Goal: Transaction & Acquisition: Purchase product/service

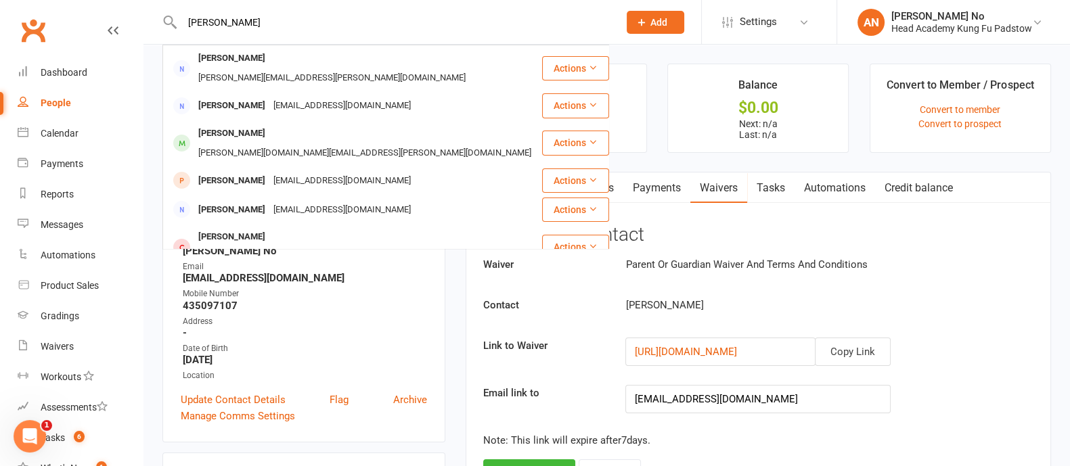
type input "[PERSON_NAME]"
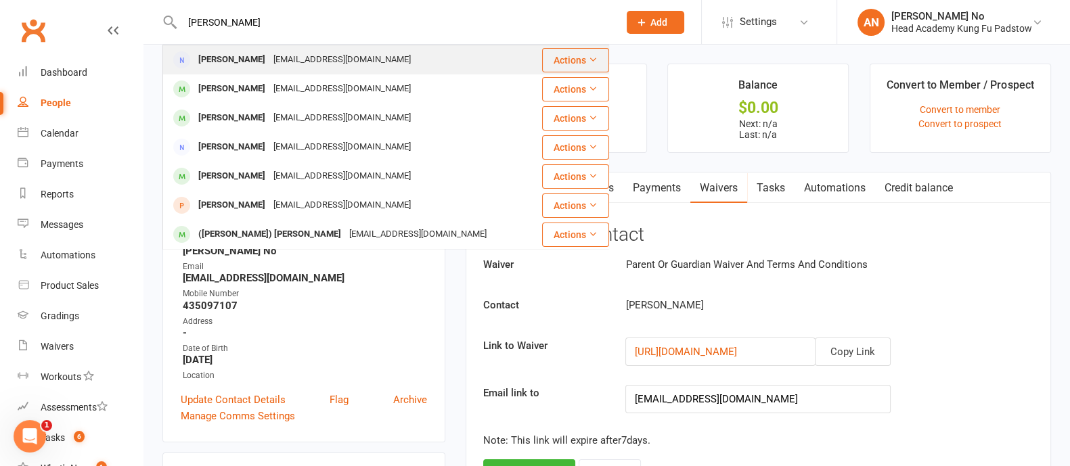
click at [292, 62] on div "[EMAIL_ADDRESS][DOMAIN_NAME]" at bounding box center [341, 60] width 145 height 20
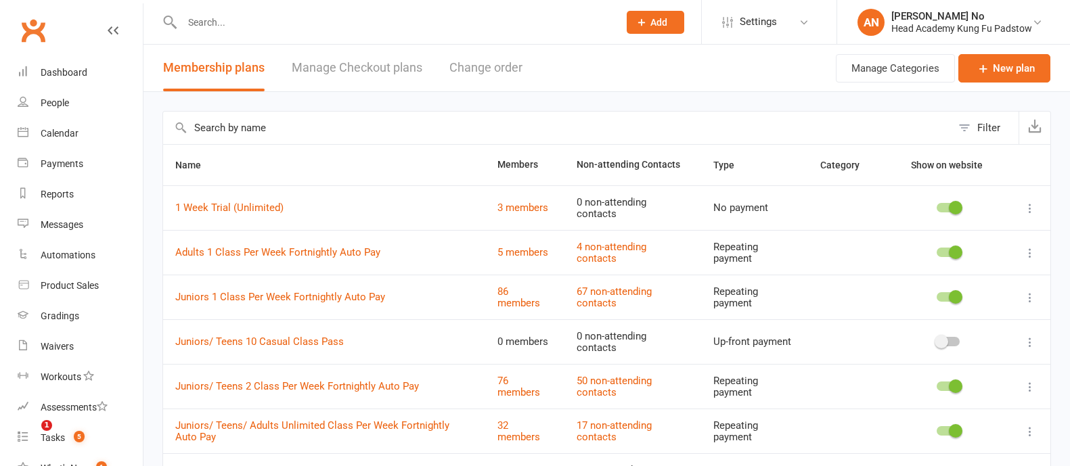
select select "50"
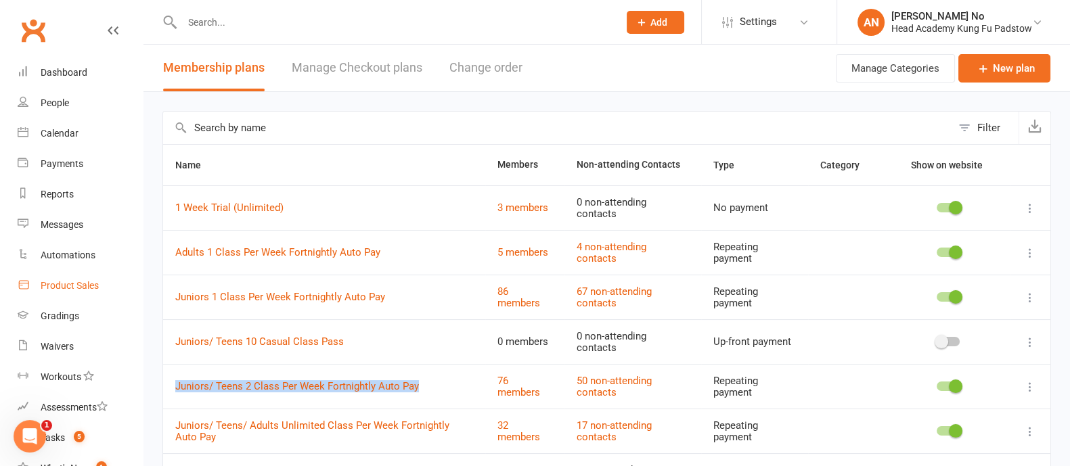
click at [78, 286] on div "Product Sales" at bounding box center [70, 285] width 58 height 11
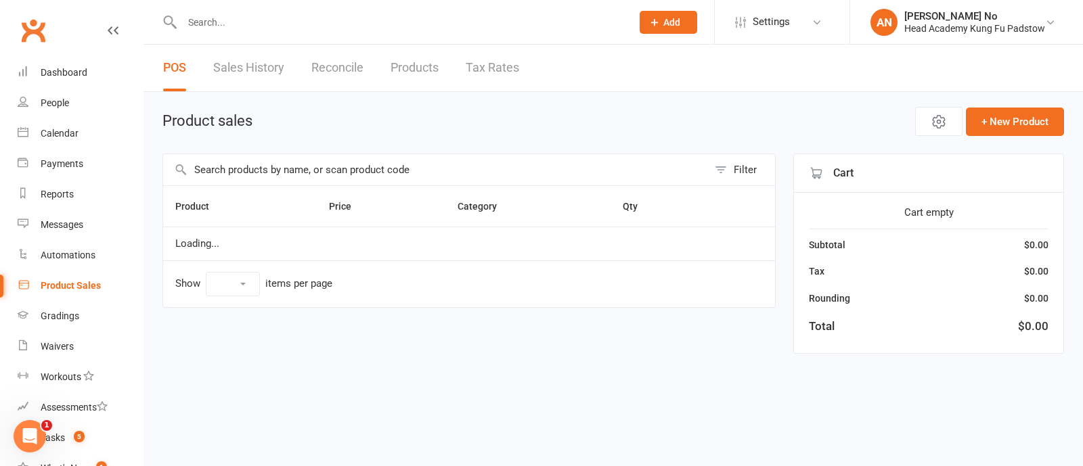
select select "100"
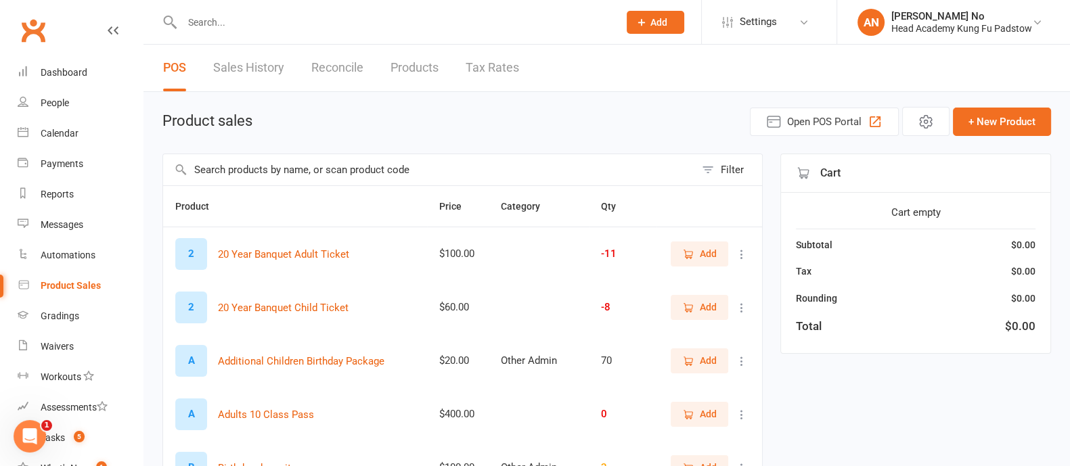
click at [357, 166] on input "text" at bounding box center [429, 169] width 532 height 31
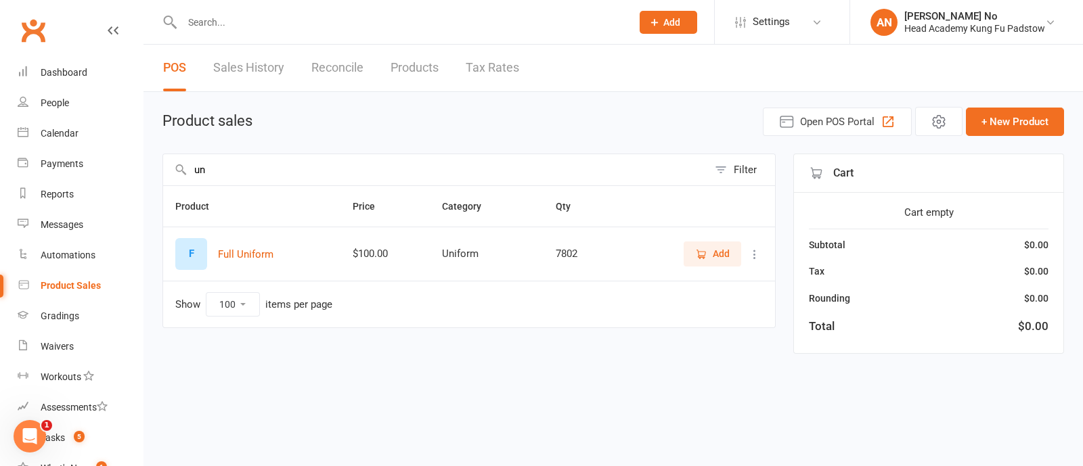
type input "u"
click at [711, 256] on span "Add" at bounding box center [712, 253] width 35 height 15
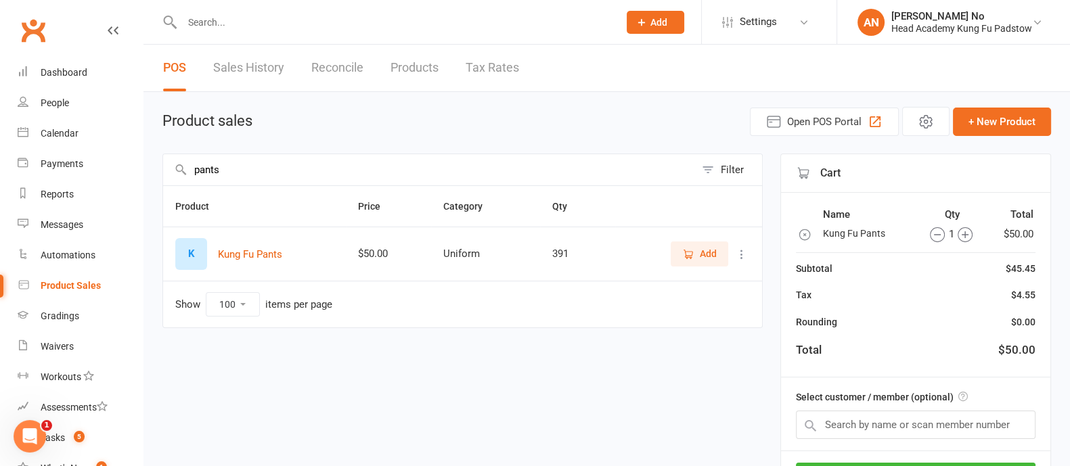
click at [355, 175] on input "pants" at bounding box center [429, 169] width 532 height 31
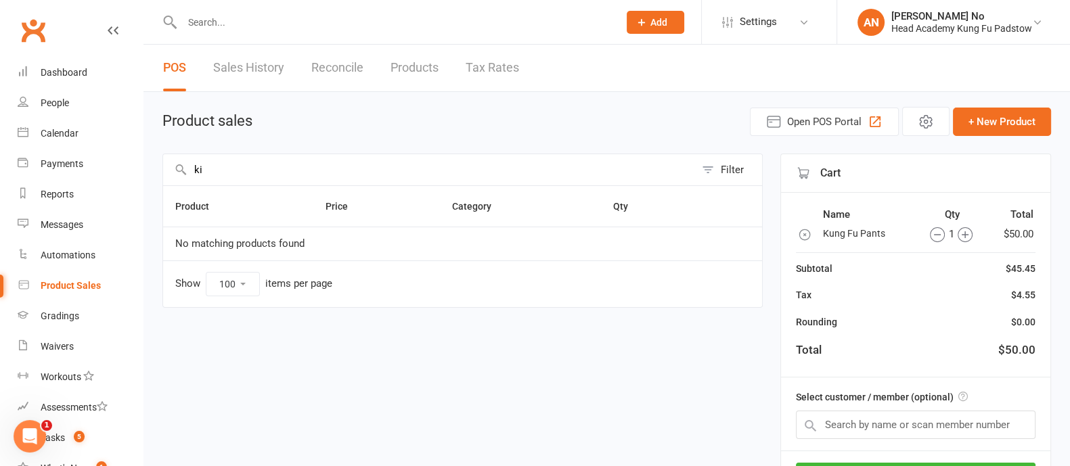
type input "k"
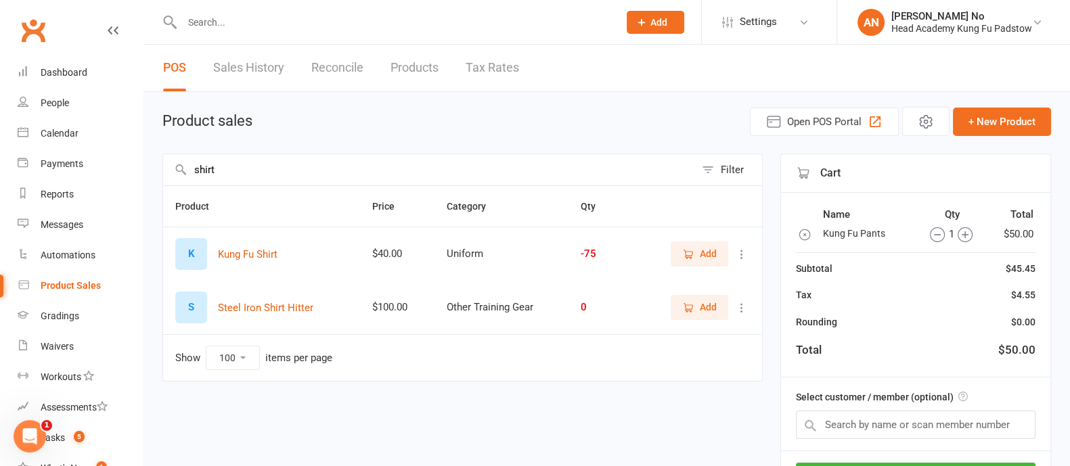
type input "shirt"
click at [691, 252] on icon "button" at bounding box center [688, 254] width 12 height 12
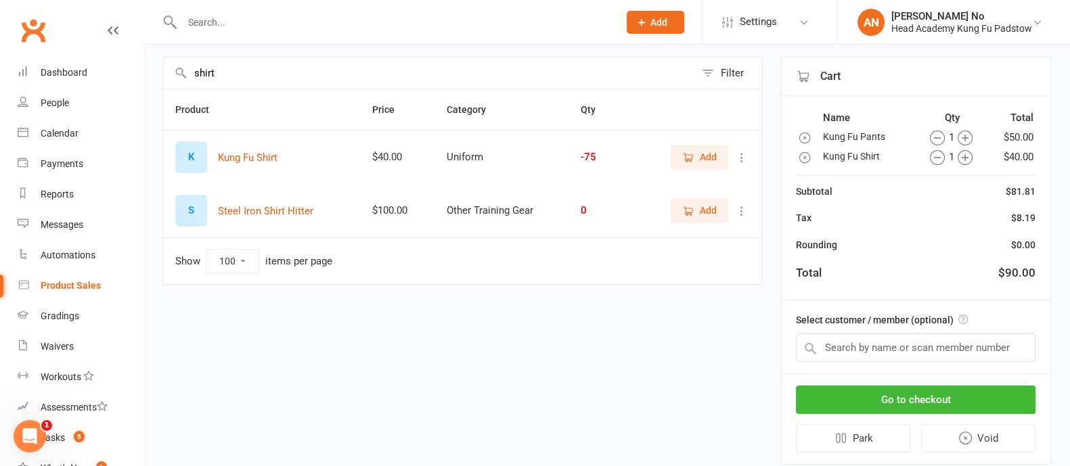
scroll to position [99, 0]
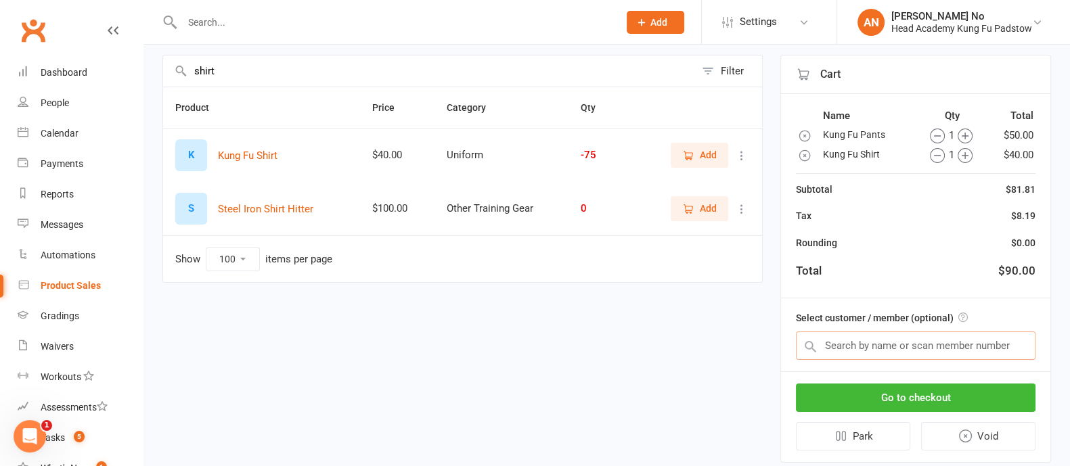
click at [909, 347] on input "text" at bounding box center [916, 346] width 240 height 28
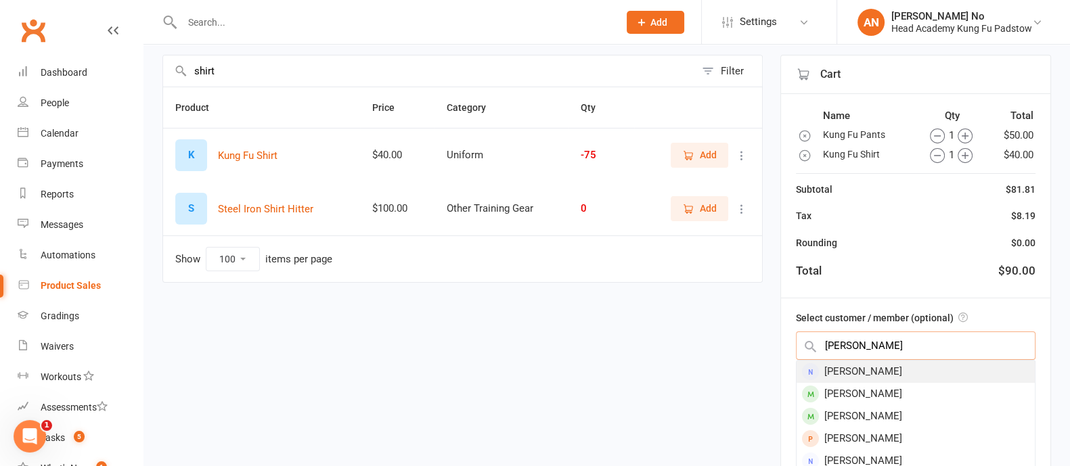
type input "lucy deb"
click at [903, 364] on div "[PERSON_NAME]" at bounding box center [915, 372] width 238 height 22
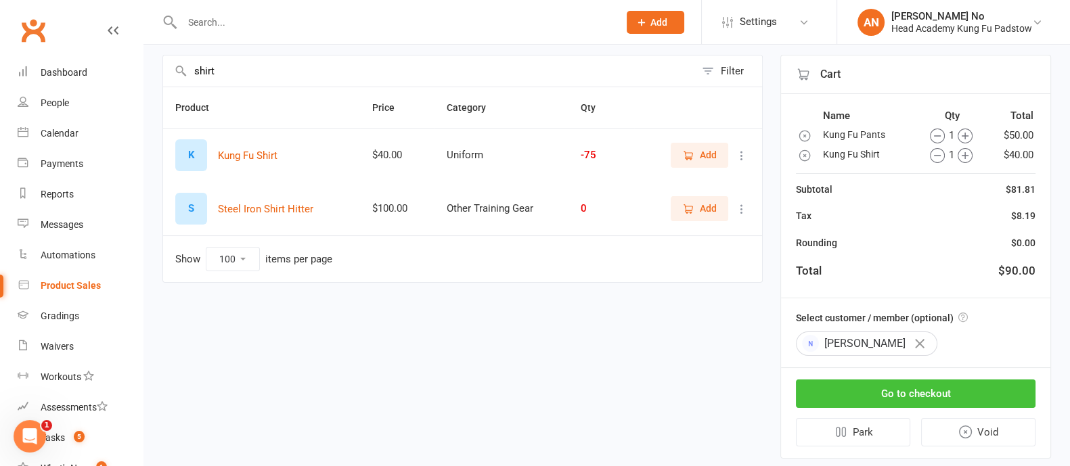
click at [934, 390] on button "Go to checkout" at bounding box center [916, 394] width 240 height 28
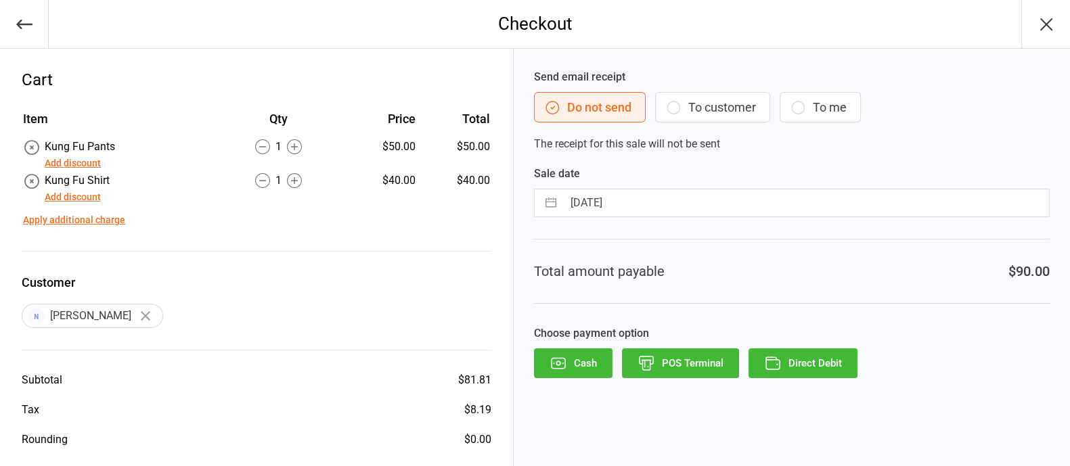
click at [89, 160] on button "Add discount" at bounding box center [73, 163] width 56 height 14
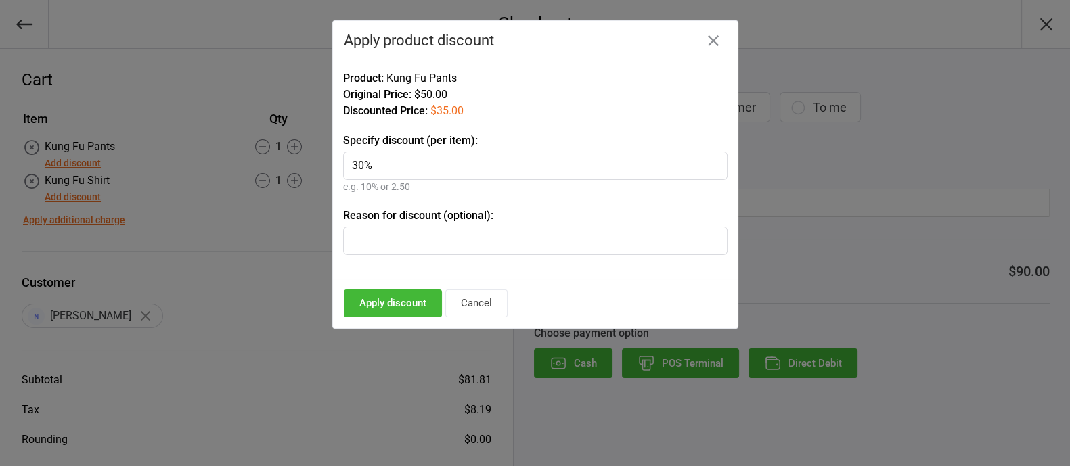
type input "30%"
click at [406, 300] on button "Apply discount" at bounding box center [393, 304] width 98 height 28
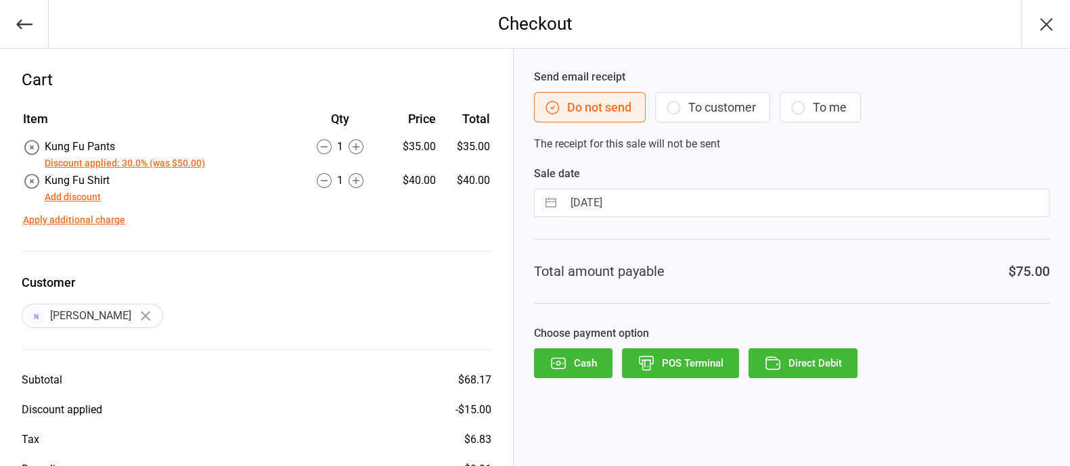
click at [81, 197] on button "Add discount" at bounding box center [73, 197] width 56 height 14
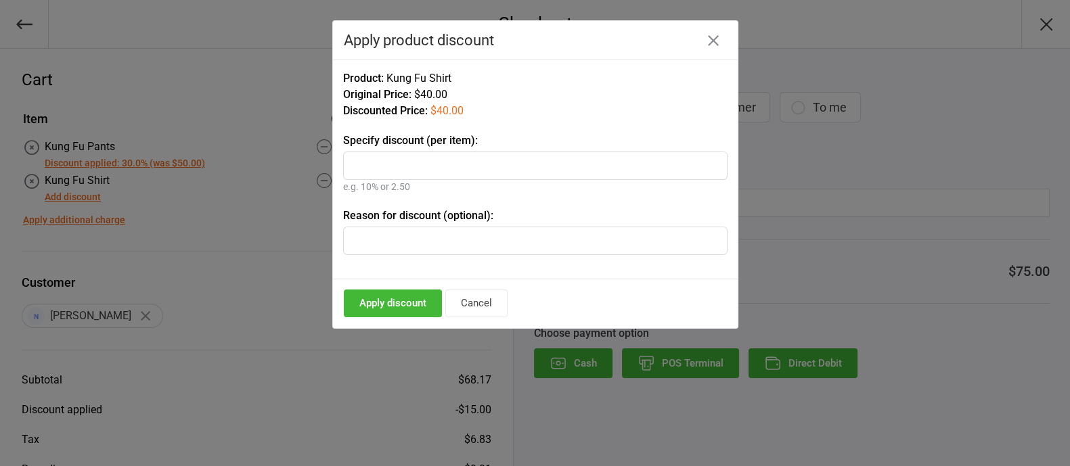
click at [409, 245] on input "text" at bounding box center [535, 241] width 384 height 28
click at [411, 169] on input "text" at bounding box center [535, 166] width 384 height 28
type input "30%"
click at [417, 240] on input "text" at bounding box center [535, 241] width 384 height 28
paste input "Pre-order SPRING Uniform/ Weapons"
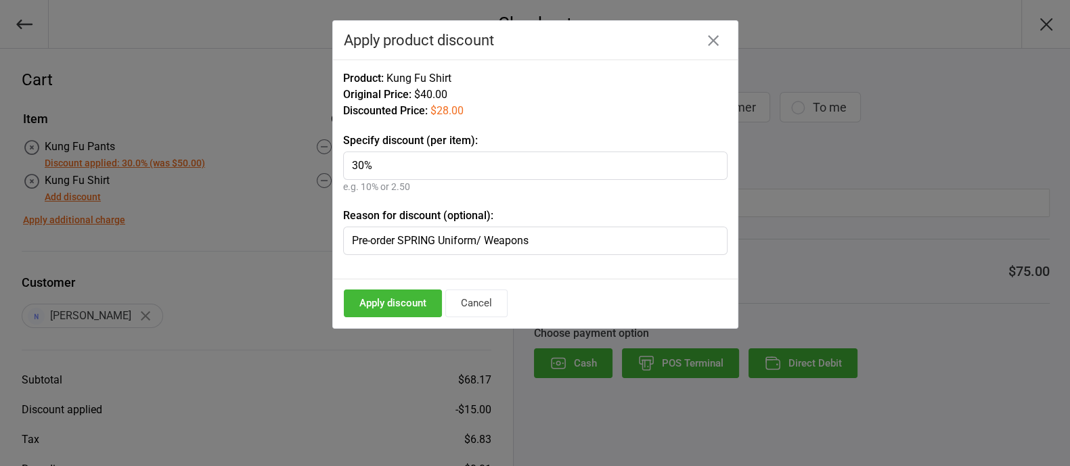
click at [351, 238] on input "Pre-order SPRING Uniform/ Weapons" at bounding box center [535, 241] width 384 height 28
click at [404, 243] on input "Promo Pre-order SPRING Uniform/ Weapons" at bounding box center [535, 241] width 384 height 28
type input "Promo Pre-order SPRING Uniform/ Weapons"
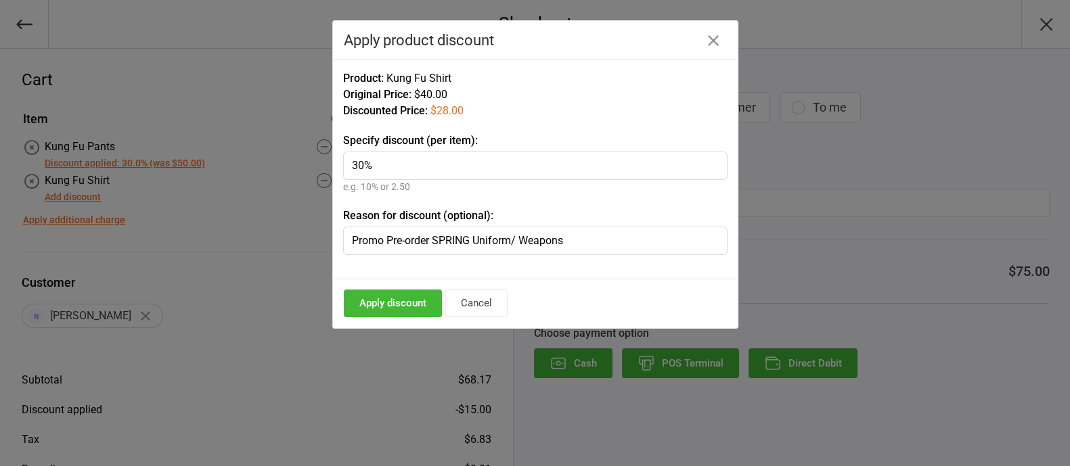
click at [403, 298] on button "Apply discount" at bounding box center [393, 304] width 98 height 28
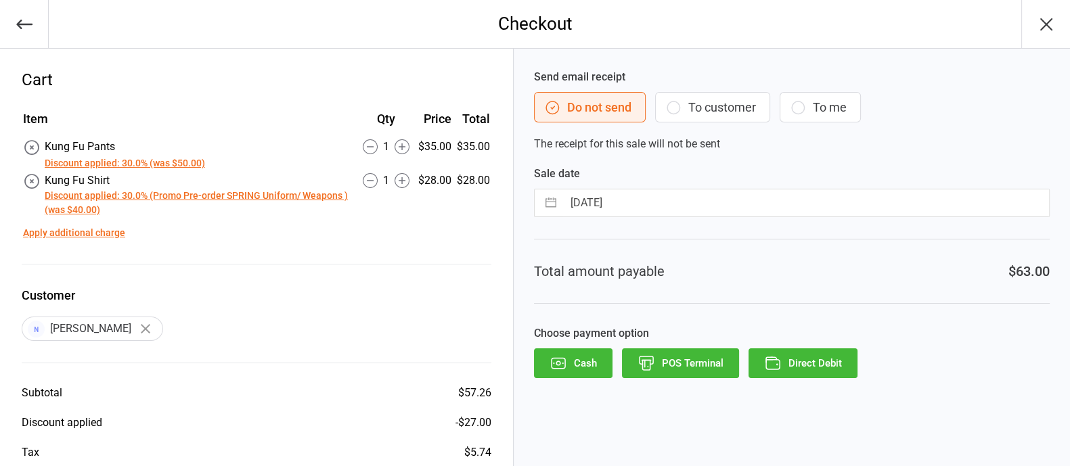
click at [97, 162] on button "Discount applied: 30.0% (was $50.00)" at bounding box center [125, 163] width 160 height 14
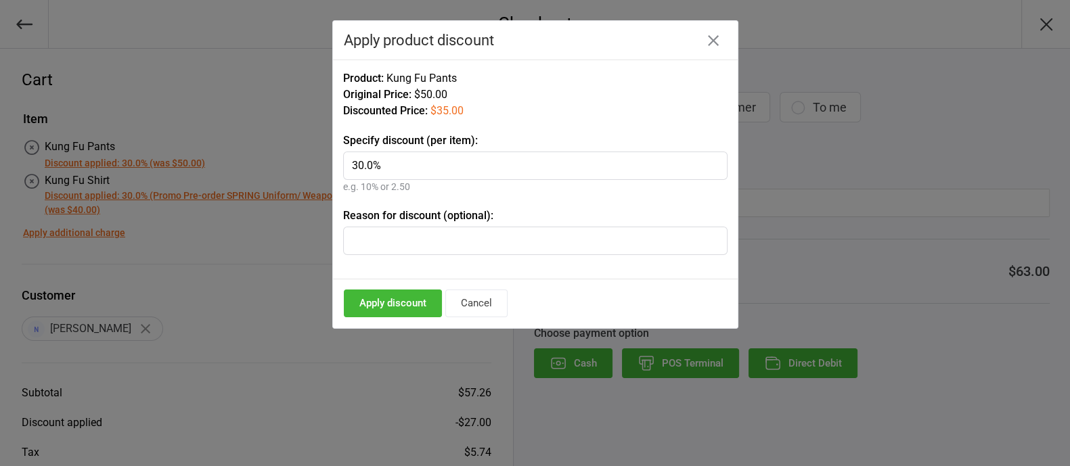
click at [440, 250] on input "text" at bounding box center [535, 241] width 384 height 28
paste input "Promo Pre-order SPRING Uniform/ Weapons"
type input "Promo Pre-order SPRING Uniform/ Weapons"
click at [402, 296] on button "Apply discount" at bounding box center [393, 304] width 98 height 28
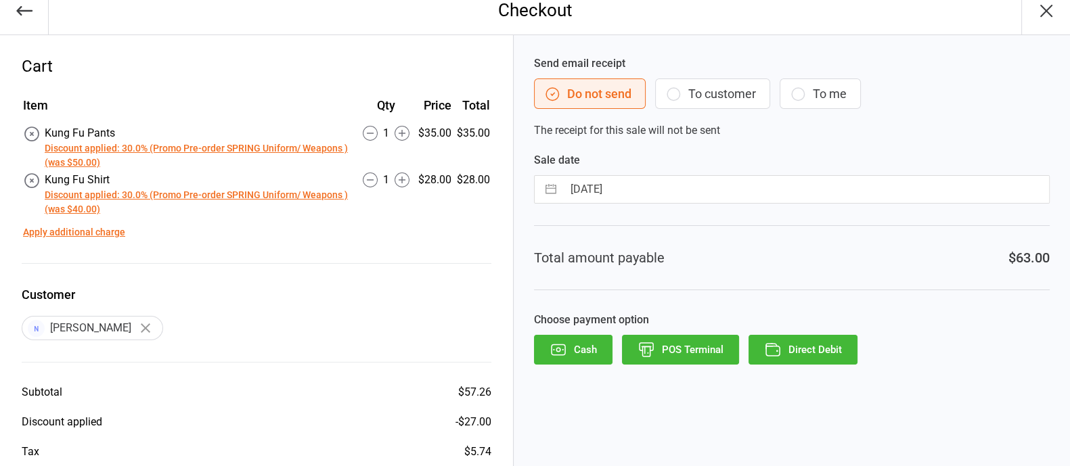
scroll to position [7, 0]
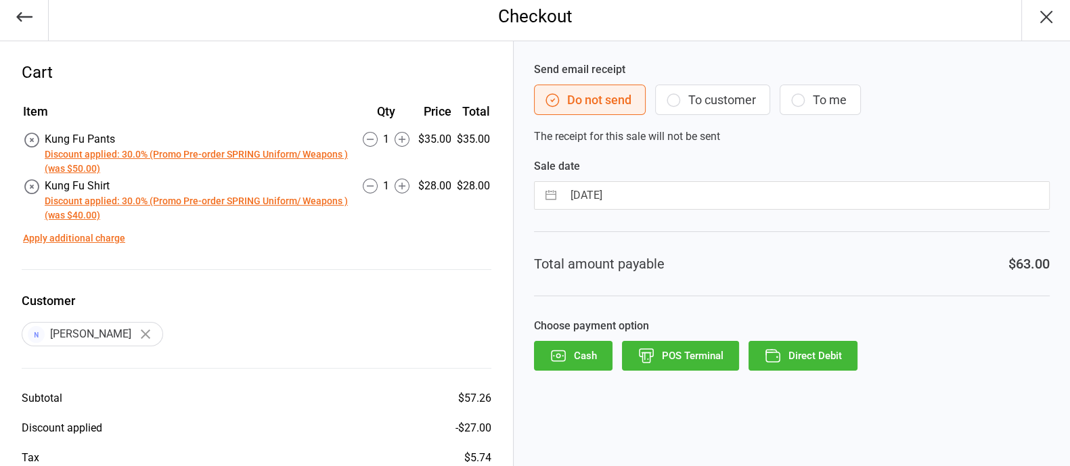
click at [726, 93] on button "To customer" at bounding box center [712, 100] width 115 height 30
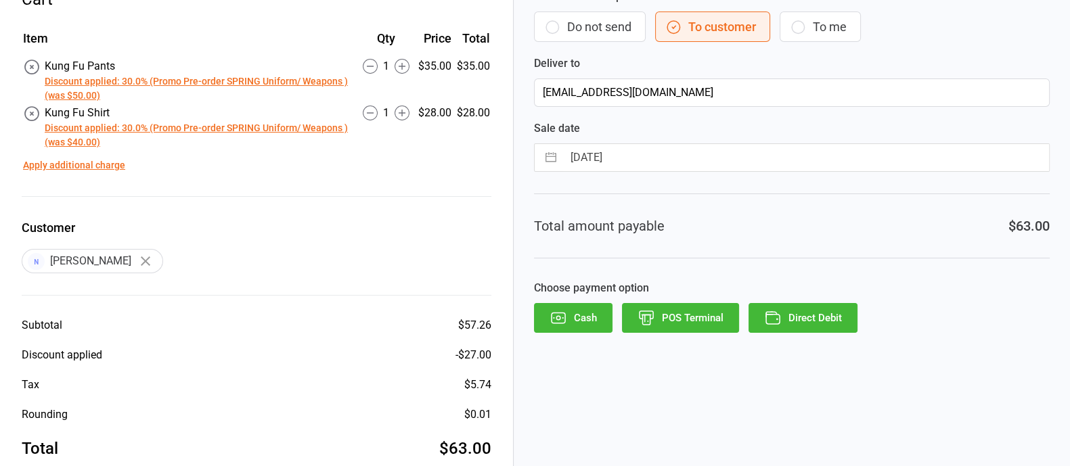
scroll to position [94, 0]
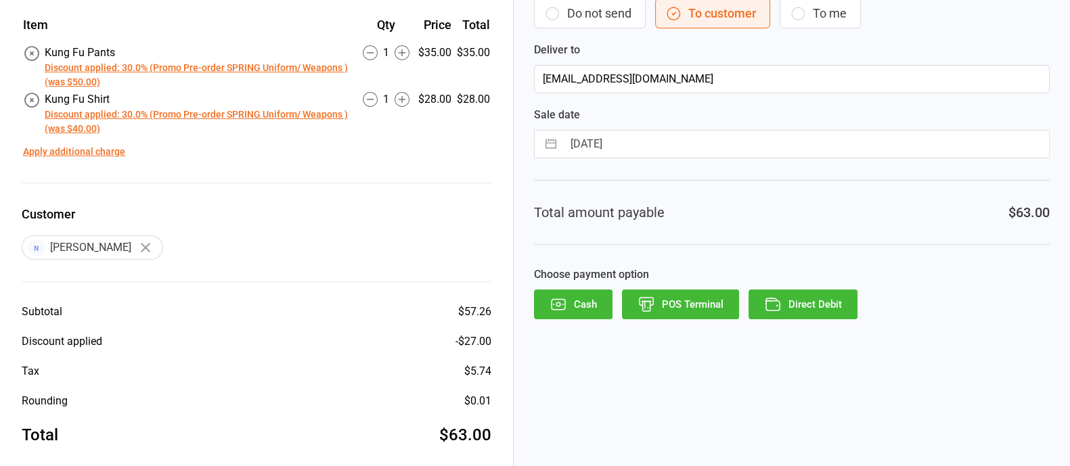
click at [827, 306] on button "Direct Debit" at bounding box center [802, 305] width 109 height 30
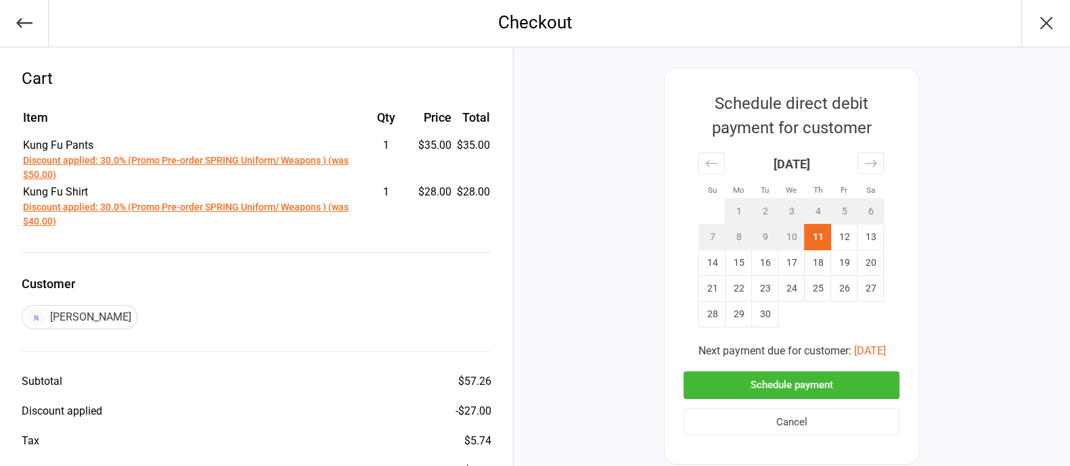
scroll to position [0, 0]
click at [782, 384] on button "Schedule payment" at bounding box center [791, 387] width 216 height 28
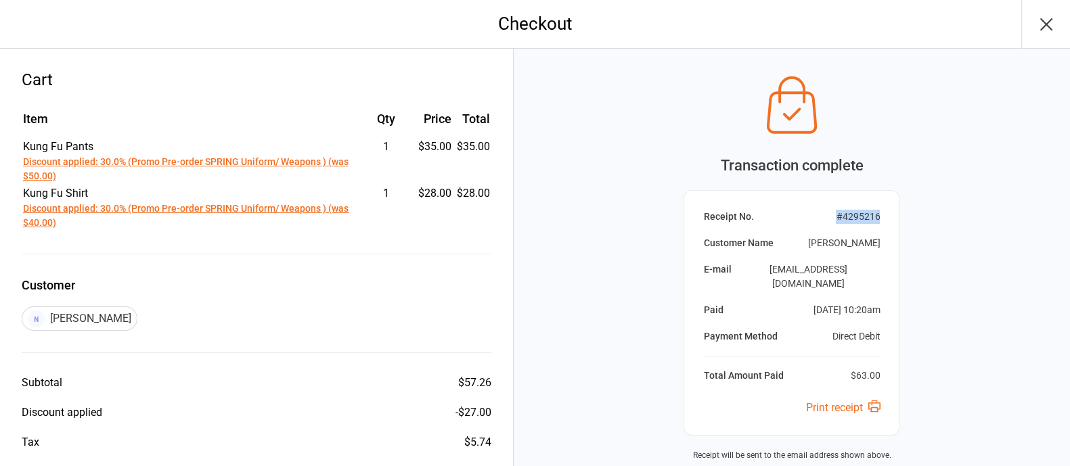
drag, startPoint x: 835, startPoint y: 216, endPoint x: 882, endPoint y: 218, distance: 47.4
click at [882, 218] on div "Receipt No. # 4295216 Customer Name Lucy Debnam E-mail lucytassone@hotmail.com …" at bounding box center [791, 313] width 216 height 246
copy div "# 4295216"
